Goal: Information Seeking & Learning: Learn about a topic

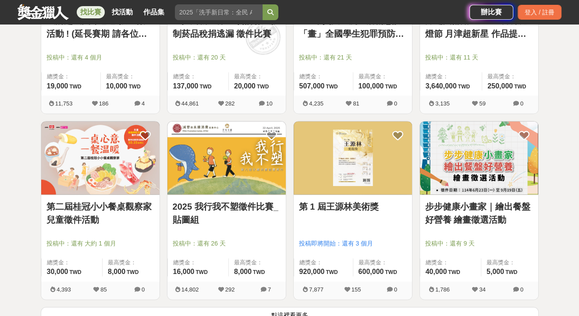
scroll to position [1140, 0]
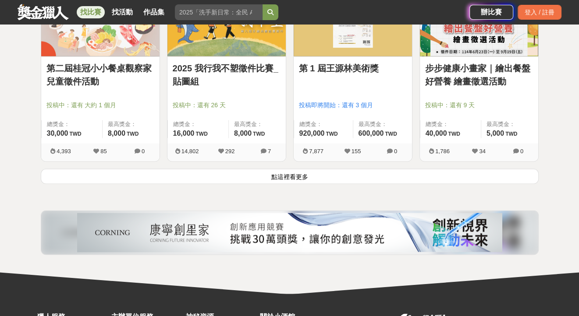
drag, startPoint x: 294, startPoint y: 174, endPoint x: 560, endPoint y: 150, distance: 267.1
click at [294, 174] on button "點這裡看更多" at bounding box center [290, 176] width 498 height 15
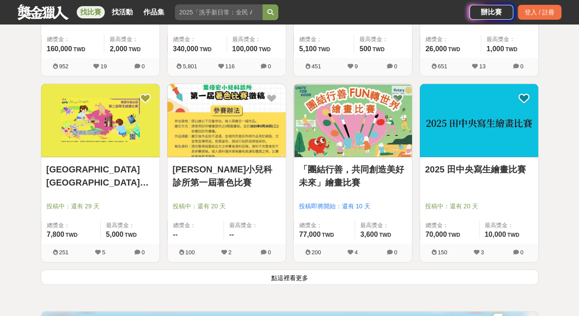
scroll to position [2192, 0]
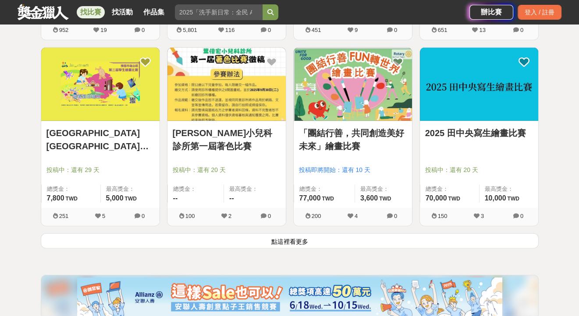
click at [278, 241] on button "點這裡看更多" at bounding box center [290, 241] width 498 height 15
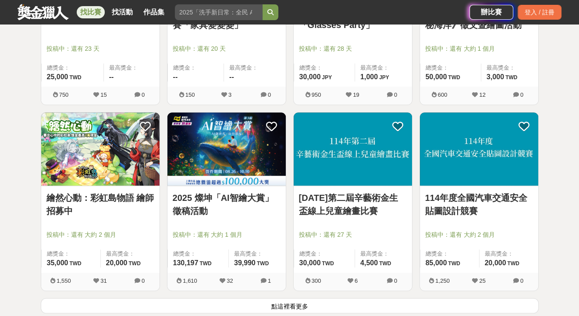
scroll to position [3375, 0]
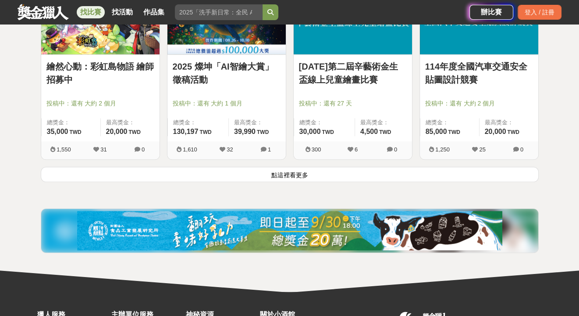
click at [296, 160] on div "114年第二屆辛藝術金生盃線上兒童繪畫比賽 投稿中：還有 27 天 總獎金： 30,000 30,000 TWD 最高獎金： 4,500 TWD 300 6 0" at bounding box center [353, 74] width 126 height 186
click at [302, 169] on button "點這裡看更多" at bounding box center [290, 174] width 498 height 15
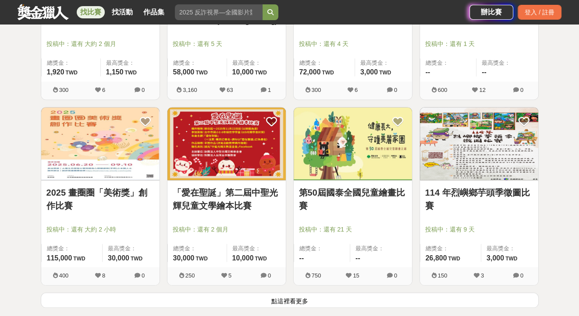
scroll to position [4409, 0]
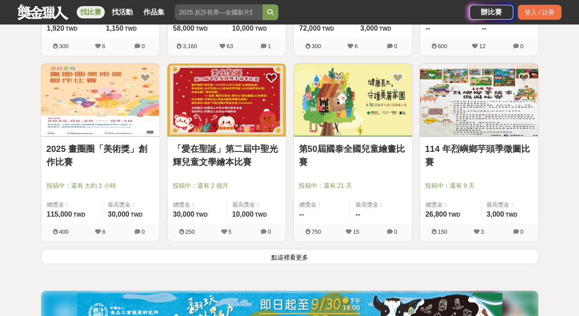
click at [298, 252] on button "點這裡看更多" at bounding box center [290, 256] width 498 height 15
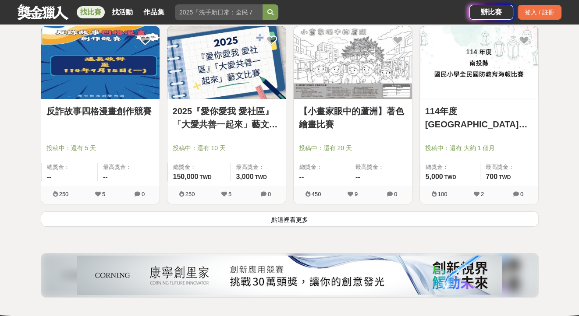
scroll to position [5549, 0]
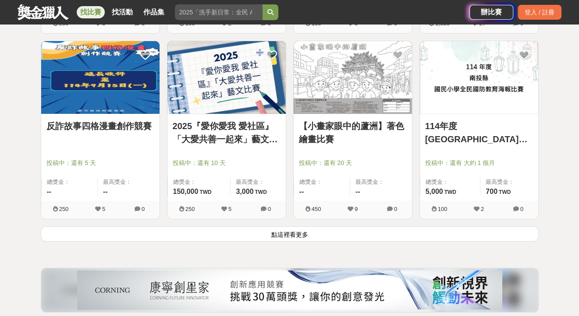
click at [300, 236] on button "點這裡看更多" at bounding box center [290, 234] width 498 height 15
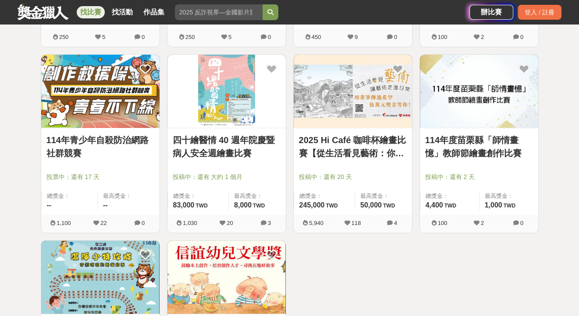
scroll to position [5681, 0]
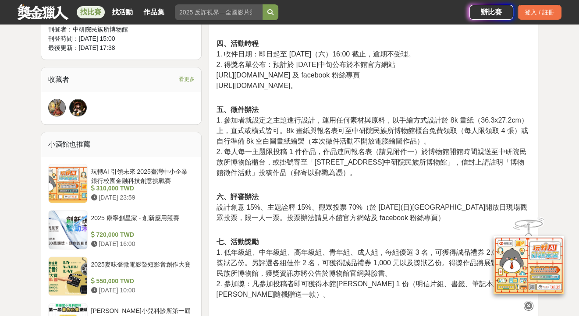
scroll to position [614, 0]
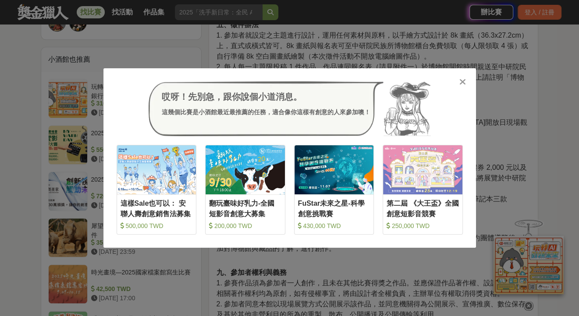
click at [463, 80] on icon at bounding box center [462, 82] width 7 height 9
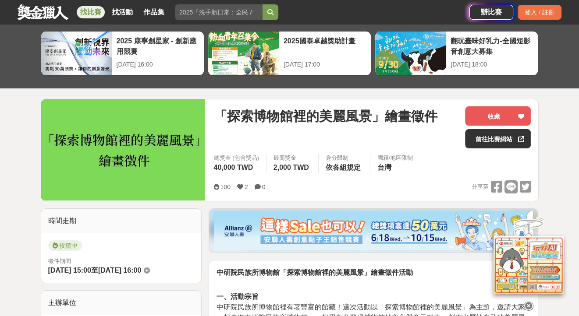
scroll to position [0, 0]
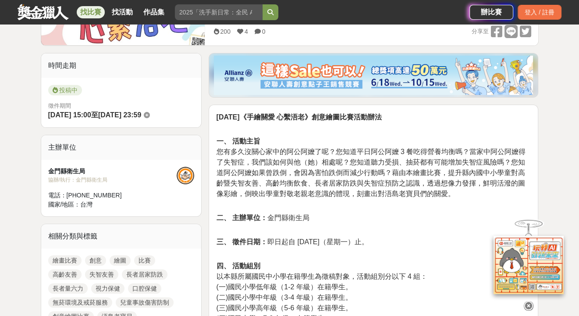
scroll to position [263, 0]
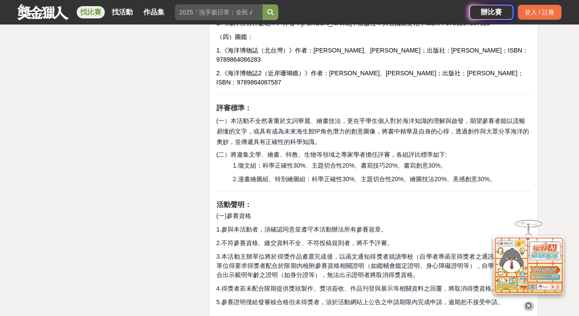
scroll to position [1403, 0]
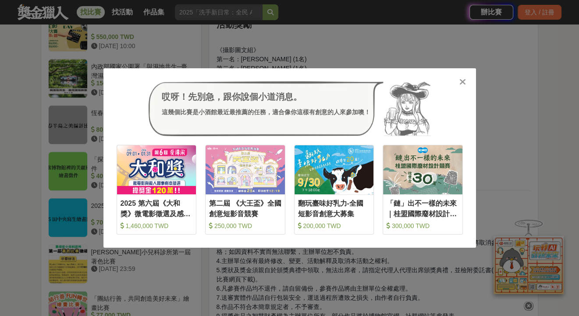
scroll to position [877, 0]
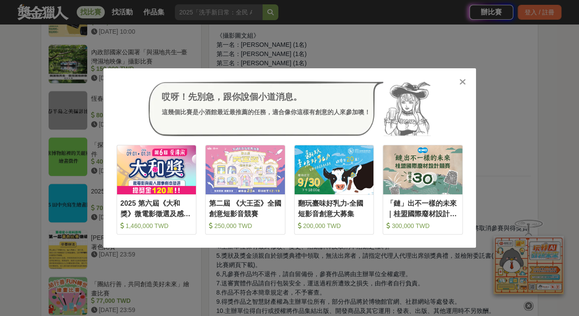
click at [465, 83] on icon at bounding box center [462, 82] width 7 height 9
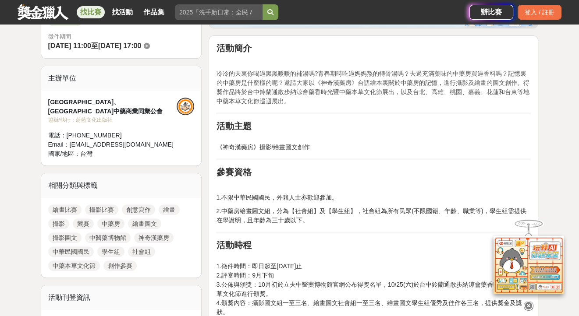
scroll to position [175, 0]
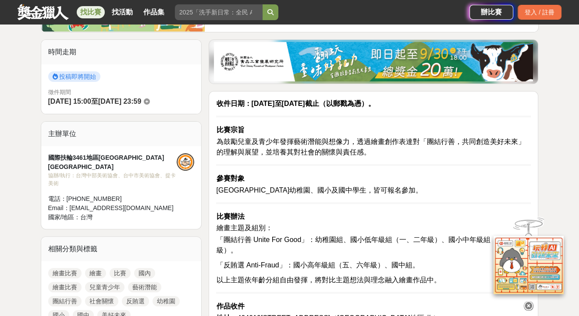
scroll to position [219, 0]
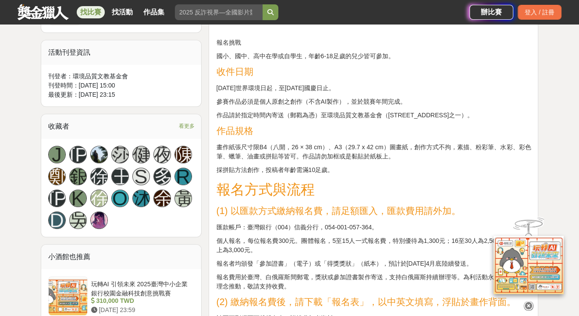
scroll to position [438, 0]
